Goal: Information Seeking & Learning: Find contact information

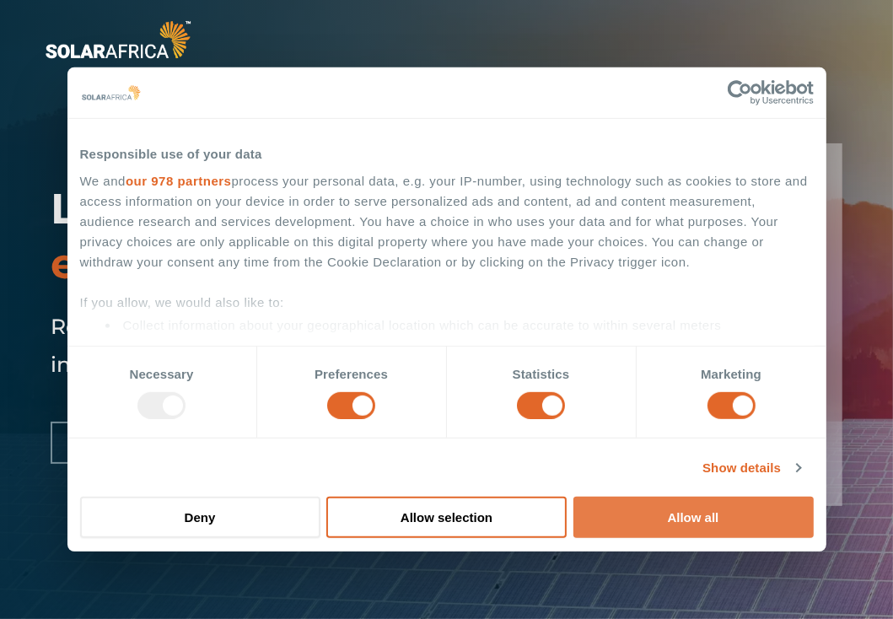
click at [715, 520] on button "Allow all" at bounding box center [693, 517] width 240 height 41
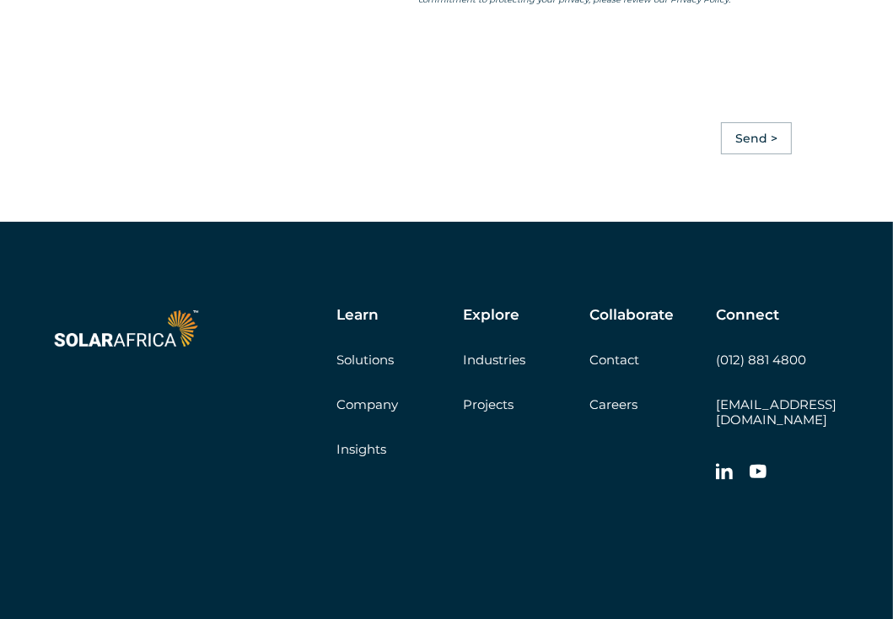
scroll to position [4637, 0]
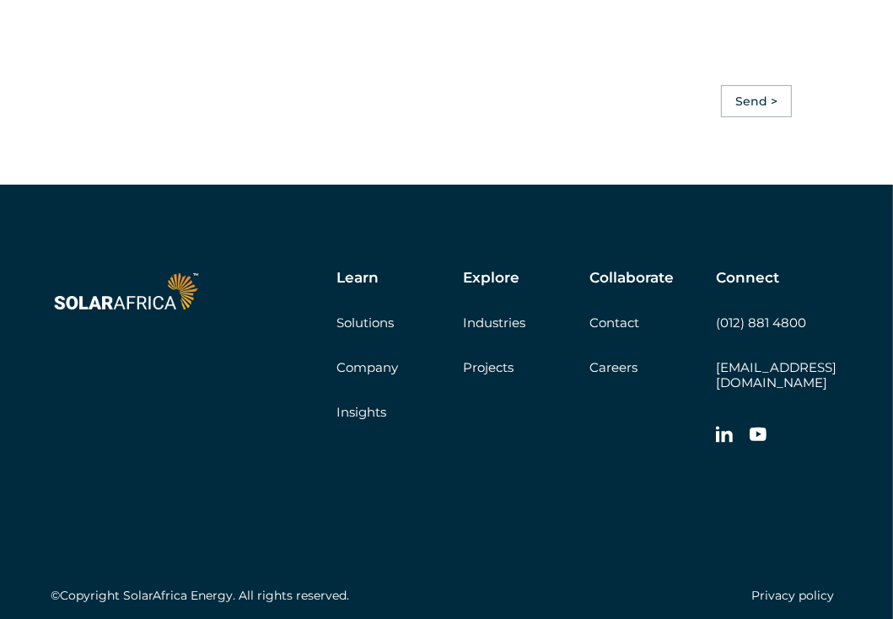
drag, startPoint x: 202, startPoint y: 308, endPoint x: 139, endPoint y: 411, distance: 120.7
click at [139, 411] on div at bounding box center [126, 361] width 151 height 185
drag, startPoint x: 809, startPoint y: 347, endPoint x: 715, endPoint y: 348, distance: 94.4
click at [716, 348] on div "Connect (012) 881 4800 [EMAIL_ADDRESS][DOMAIN_NAME]" at bounding box center [779, 361] width 126 height 185
copy link "(012) 881 4800"
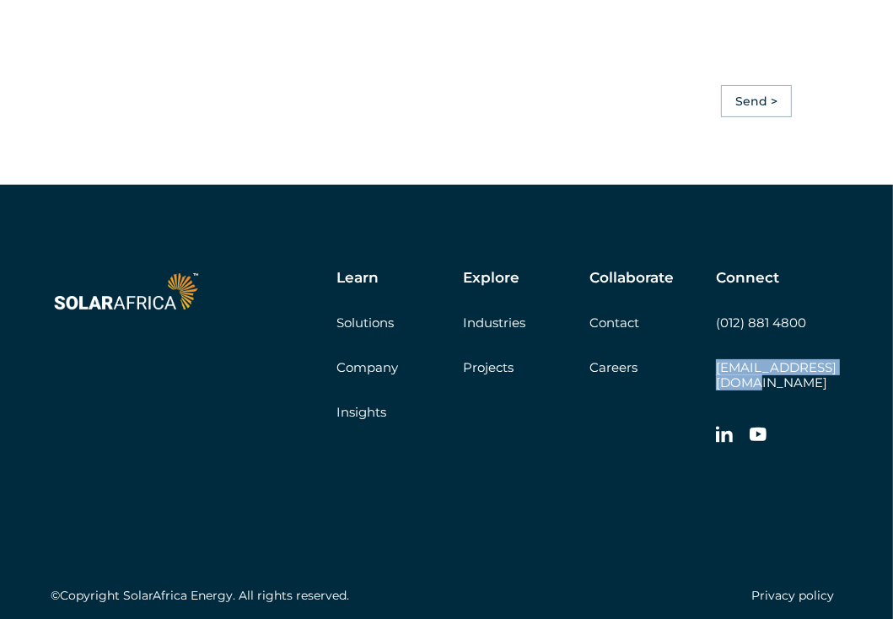
drag, startPoint x: 856, startPoint y: 396, endPoint x: 708, endPoint y: 411, distance: 149.1
click at [708, 411] on div "Learn Solutions Company Insights Explore Industries Projects Collaborate Contac…" at bounding box center [446, 440] width 893 height 511
copy link "[EMAIL_ADDRESS][DOMAIN_NAME]"
